Goal: Task Accomplishment & Management: Complete application form

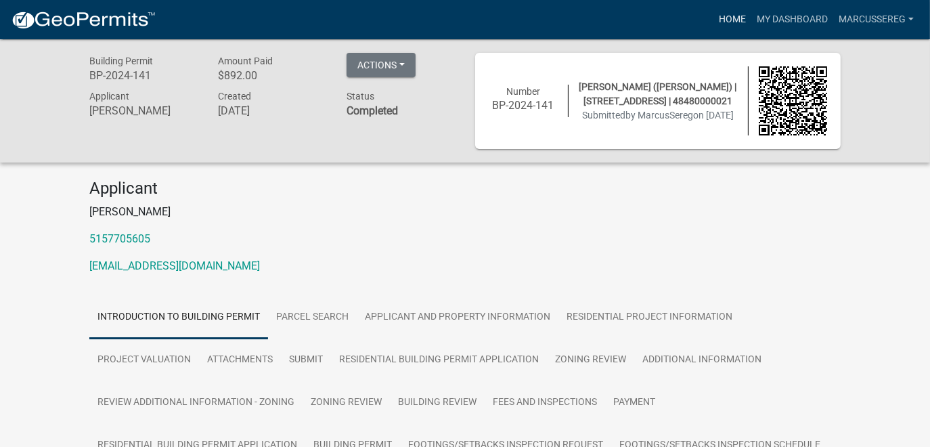
click at [737, 18] on link "Home" at bounding box center [732, 20] width 38 height 26
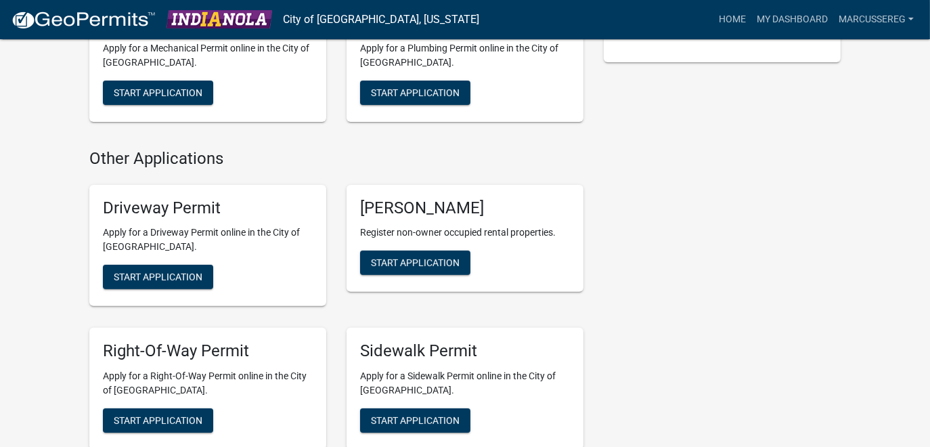
scroll to position [399, 0]
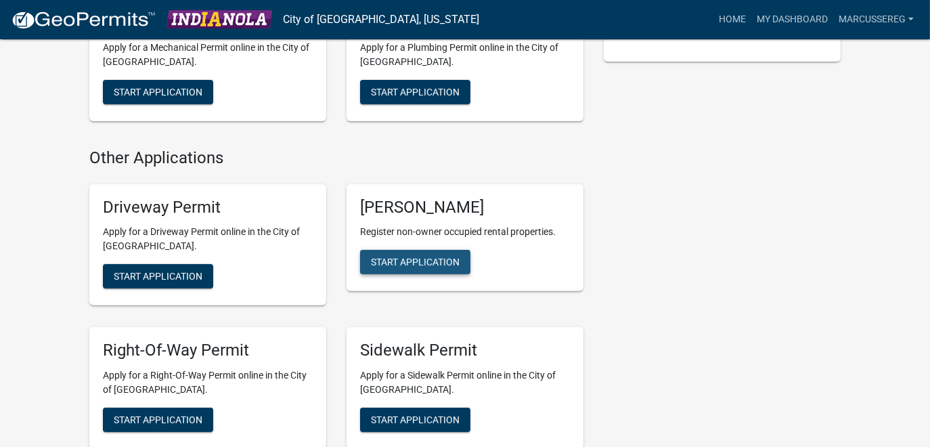
click at [424, 263] on span "Start Application" at bounding box center [415, 262] width 89 height 11
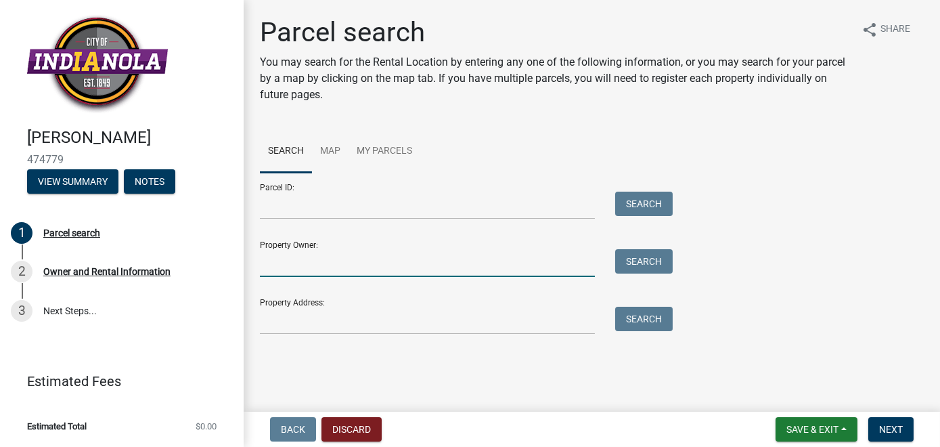
click at [312, 265] on input "Property Owner:" at bounding box center [427, 263] width 335 height 28
type input "[PERSON_NAME]"
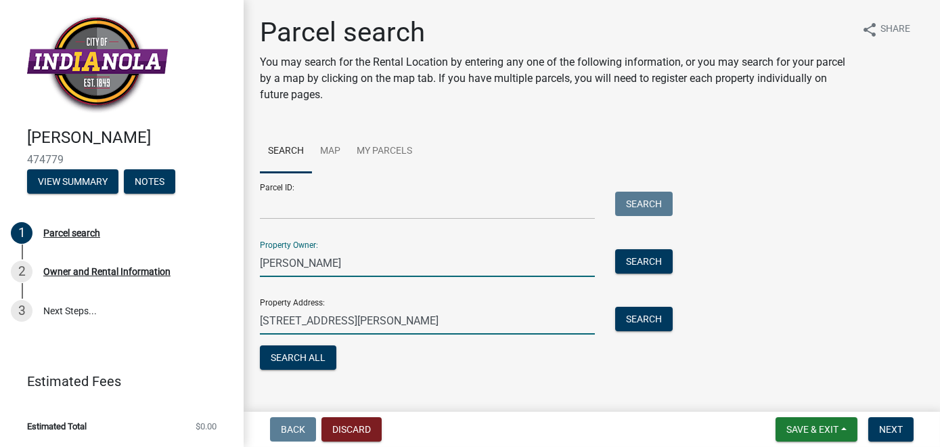
click at [391, 320] on input "[STREET_ADDRESS][PERSON_NAME]" at bounding box center [427, 321] width 335 height 28
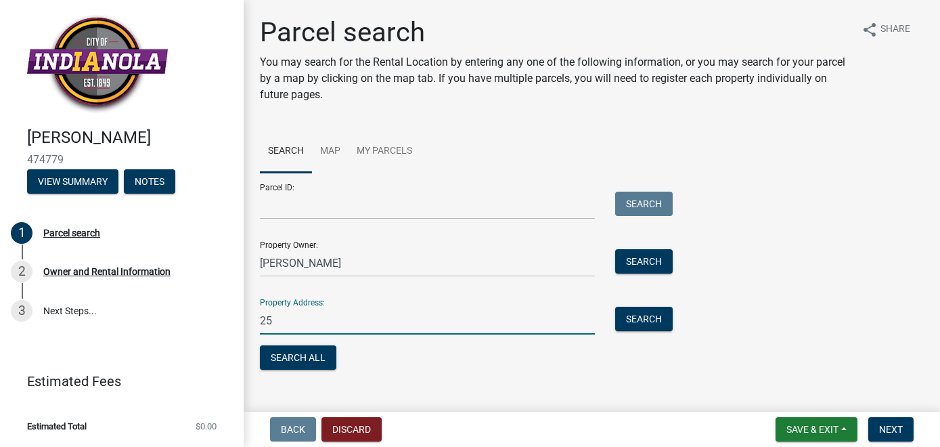
type input "2"
click at [360, 319] on input "404 S B" at bounding box center [427, 321] width 335 height 28
type input "[STREET_ADDRESS]"
click at [559, 349] on div "Search All" at bounding box center [463, 359] width 406 height 28
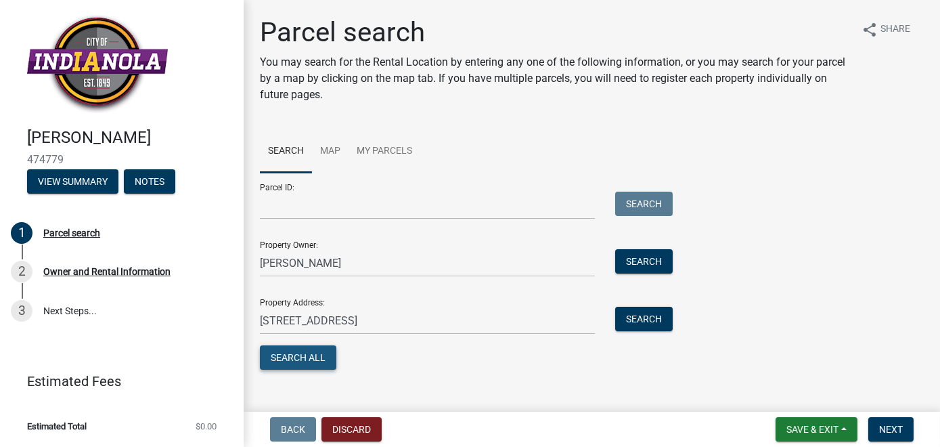
click at [292, 353] on button "Search All" at bounding box center [298, 357] width 76 height 24
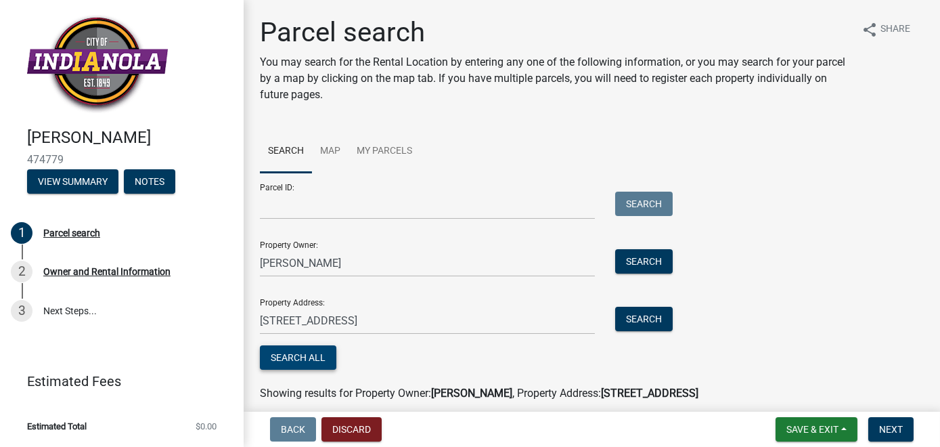
scroll to position [112, 0]
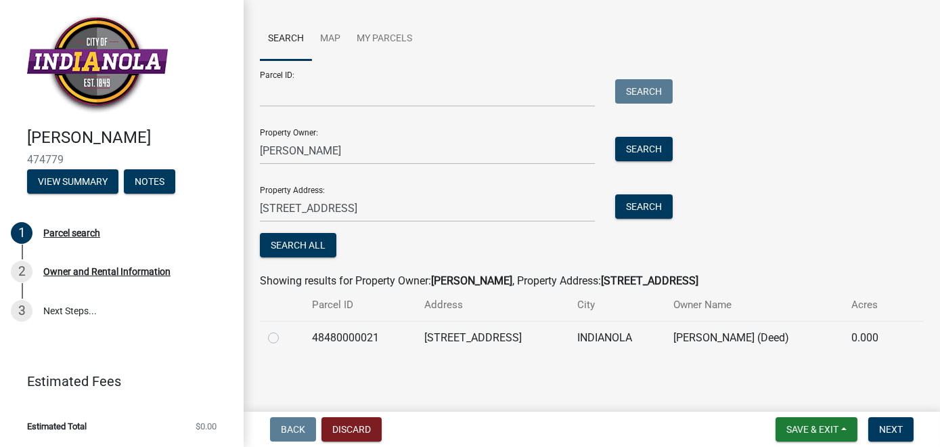
click at [284, 330] on label at bounding box center [284, 330] width 0 height 0
click at [284, 338] on input "radio" at bounding box center [288, 334] width 9 height 9
radio input "true"
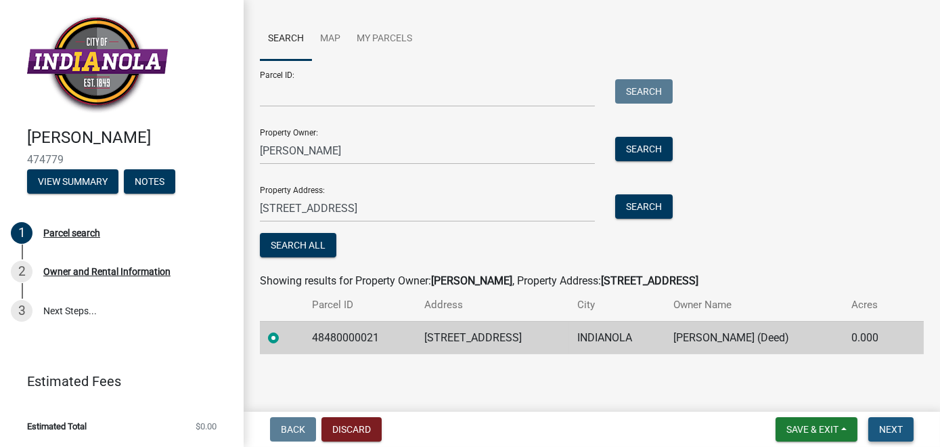
click at [896, 427] on span "Next" at bounding box center [891, 429] width 24 height 11
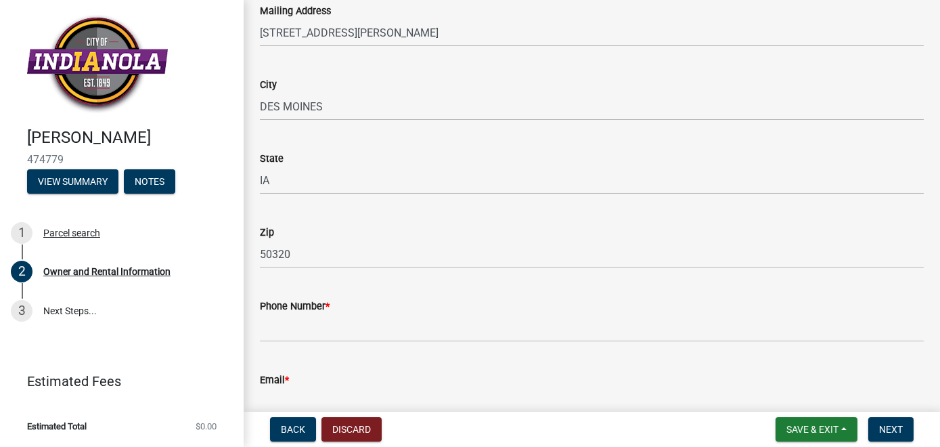
scroll to position [377, 0]
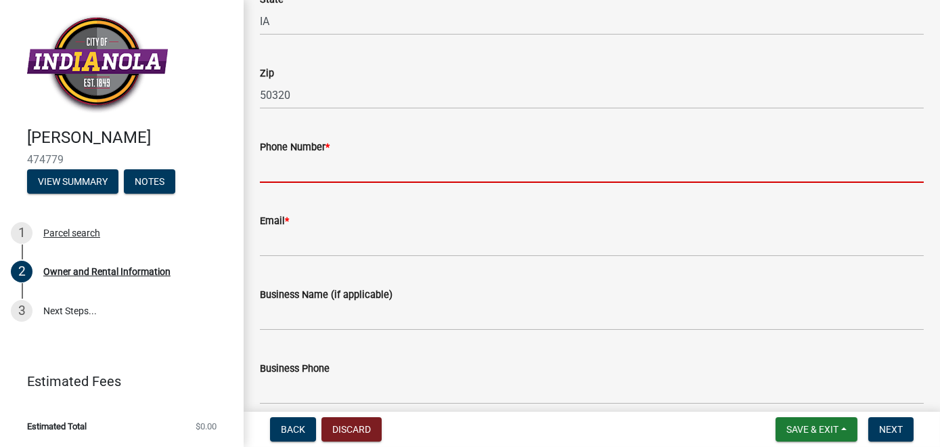
click at [328, 173] on input "Phone Number *" at bounding box center [592, 169] width 664 height 28
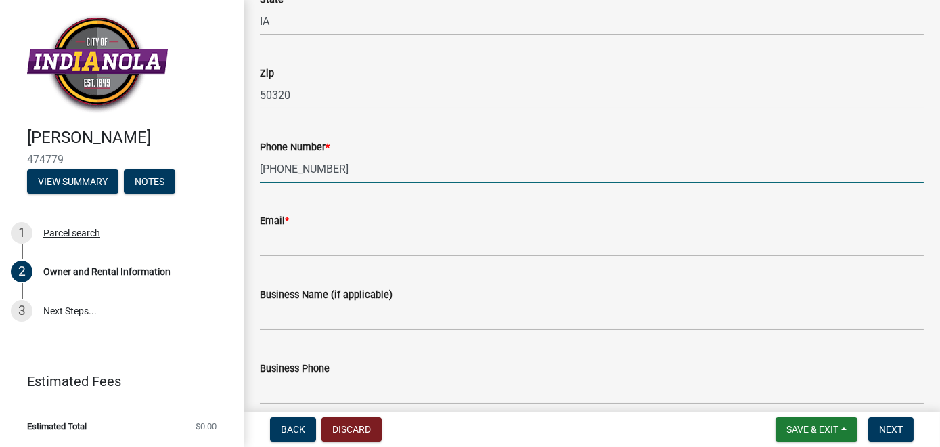
type input "[PHONE_NUMBER]"
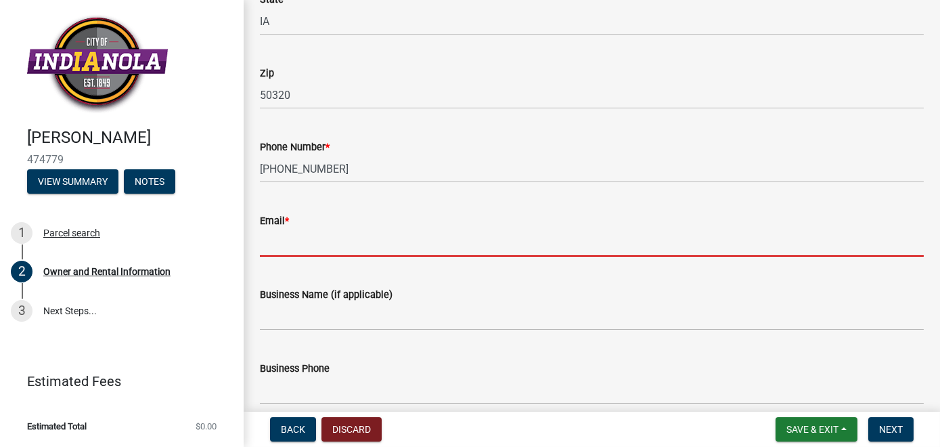
click at [290, 236] on input "Email *" at bounding box center [592, 243] width 664 height 28
type input "[EMAIL_ADDRESS][DOMAIN_NAME]"
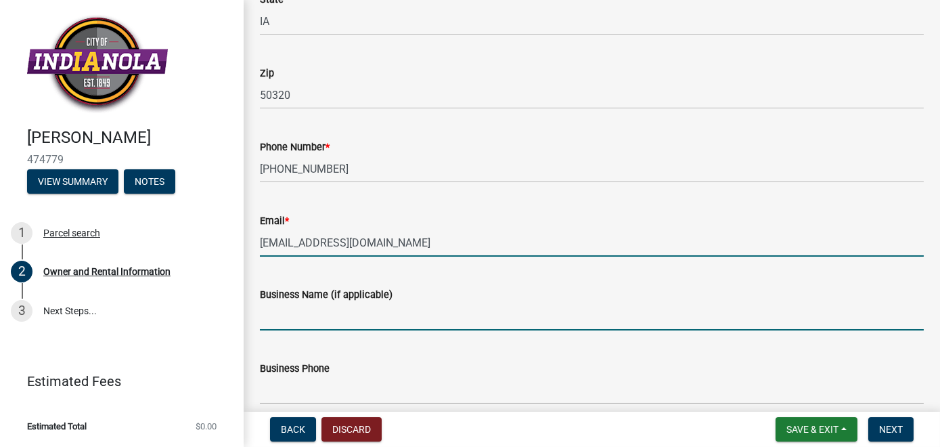
type input "[US_STATE] Realty"
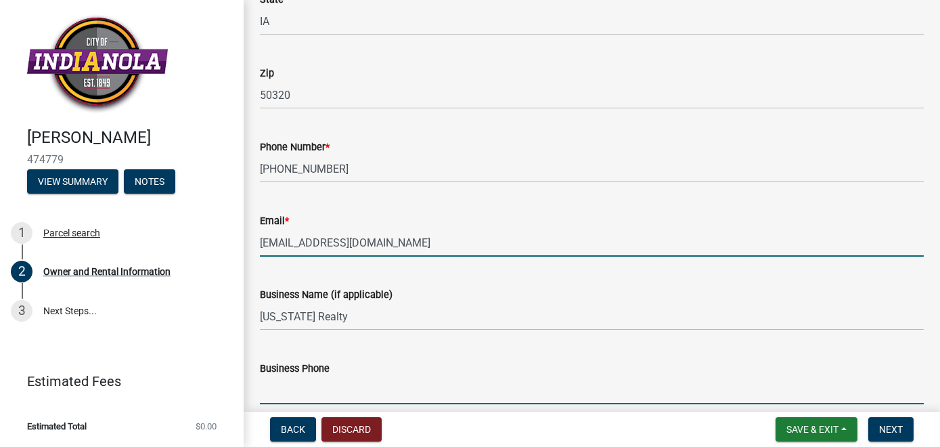
type input "5157705605"
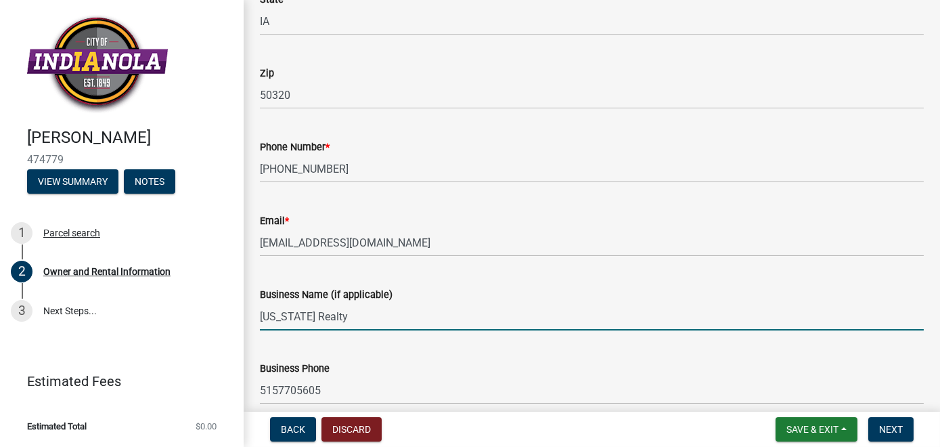
click at [349, 315] on input "[US_STATE] Realty" at bounding box center [592, 317] width 664 height 28
type input "I"
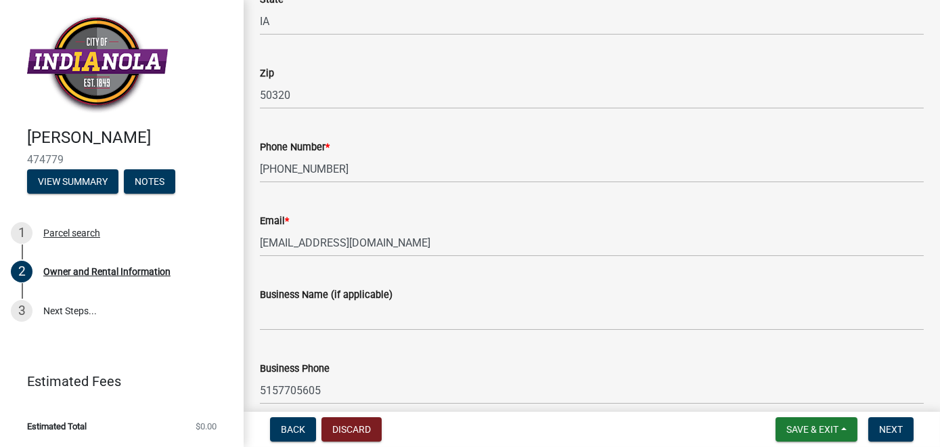
click at [459, 279] on div "Business Name (if applicable)" at bounding box center [592, 298] width 664 height 63
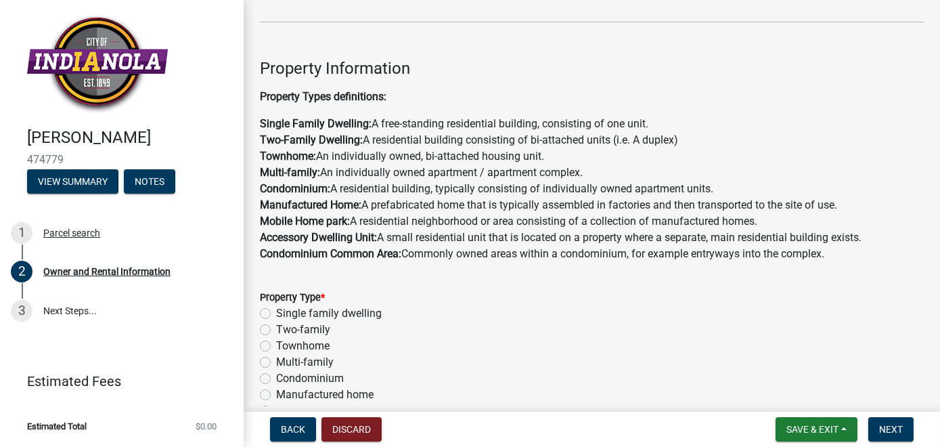
scroll to position [833, 0]
click at [276, 311] on label "Single family dwelling" at bounding box center [329, 313] width 106 height 16
click at [276, 311] on input "Single family dwelling" at bounding box center [280, 309] width 9 height 9
radio input "true"
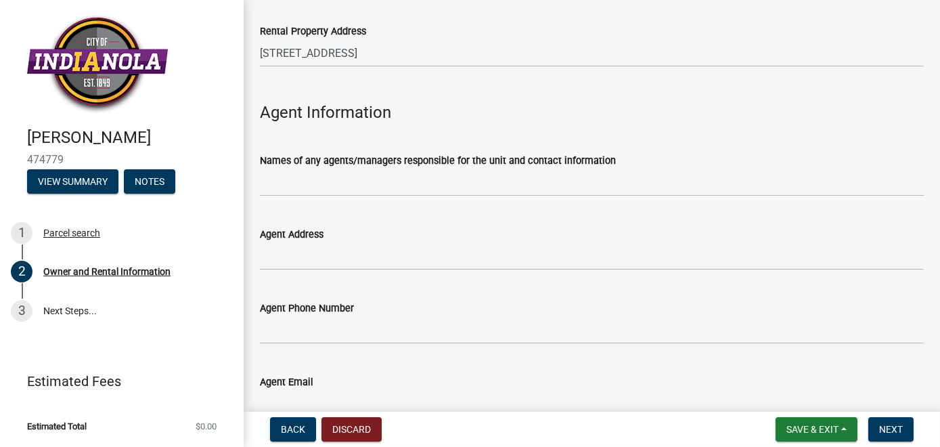
scroll to position [1530, 0]
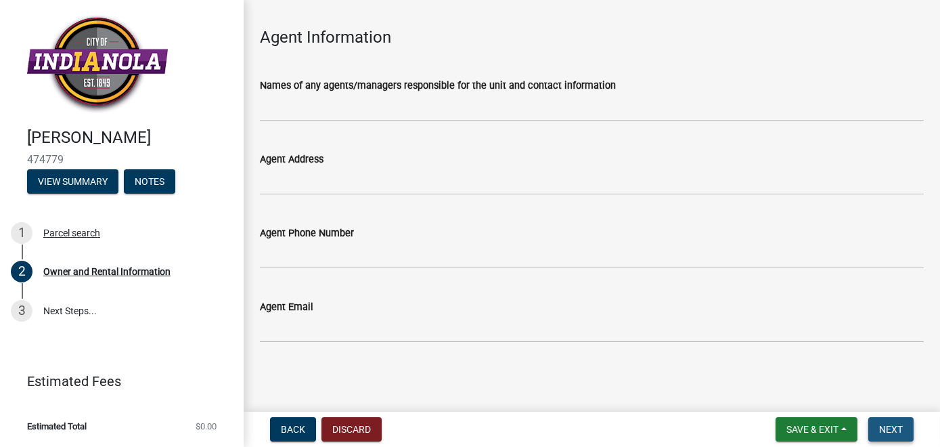
click at [901, 428] on span "Next" at bounding box center [891, 429] width 24 height 11
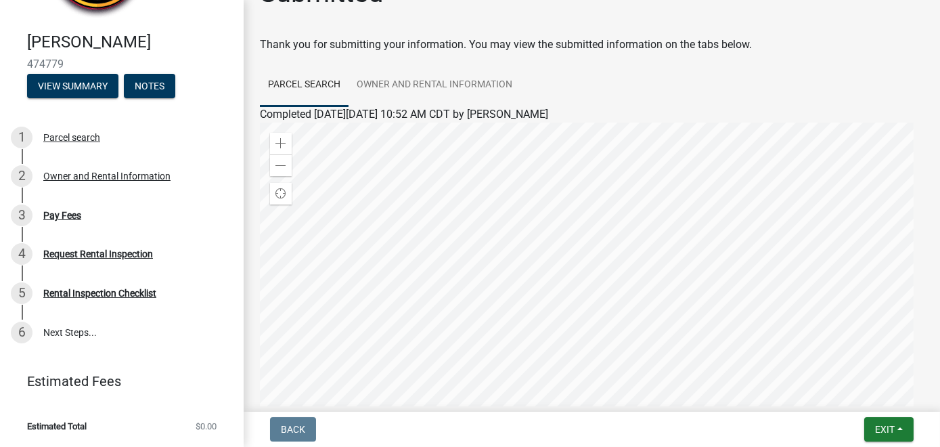
scroll to position [0, 0]
